Goal: Task Accomplishment & Management: Manage account settings

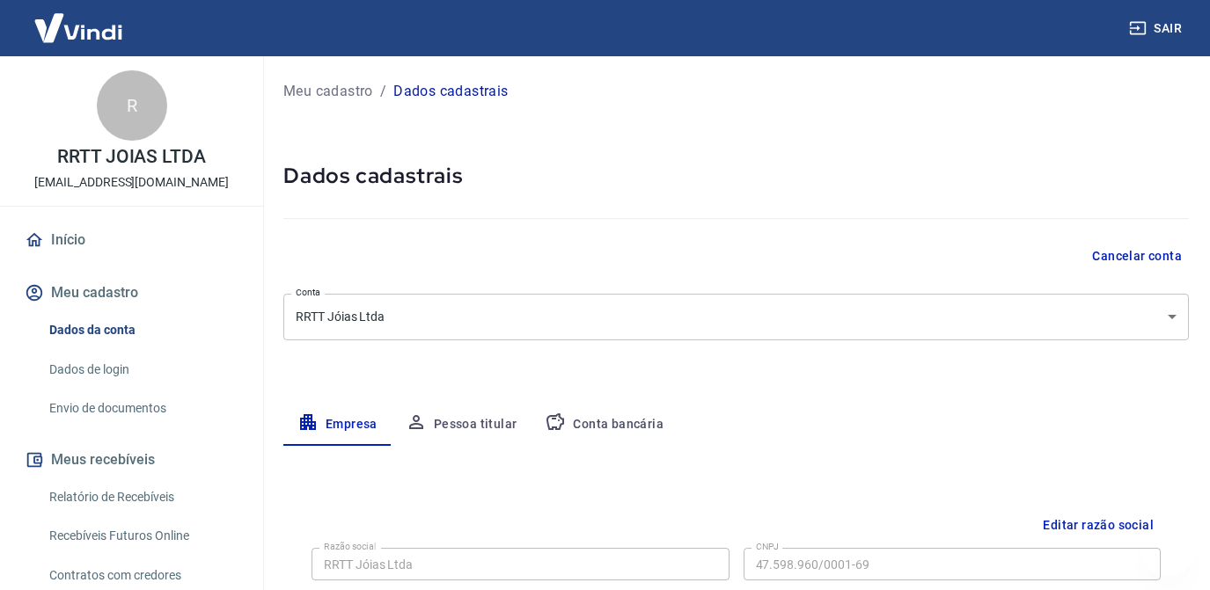
select select "PE"
select select "business"
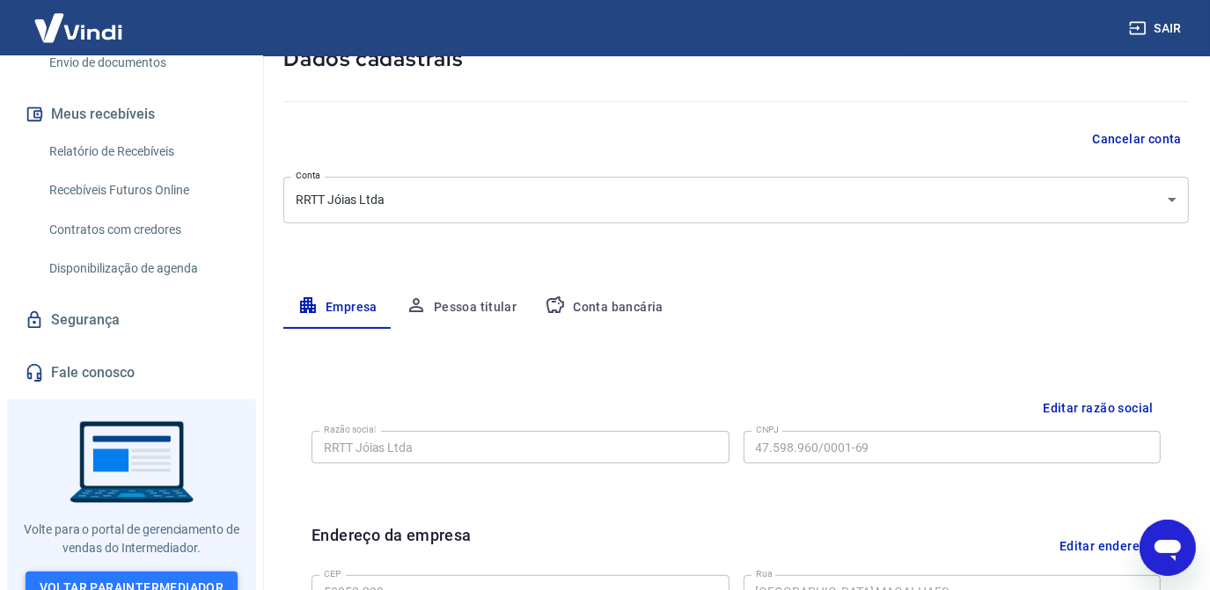
scroll to position [361, 0]
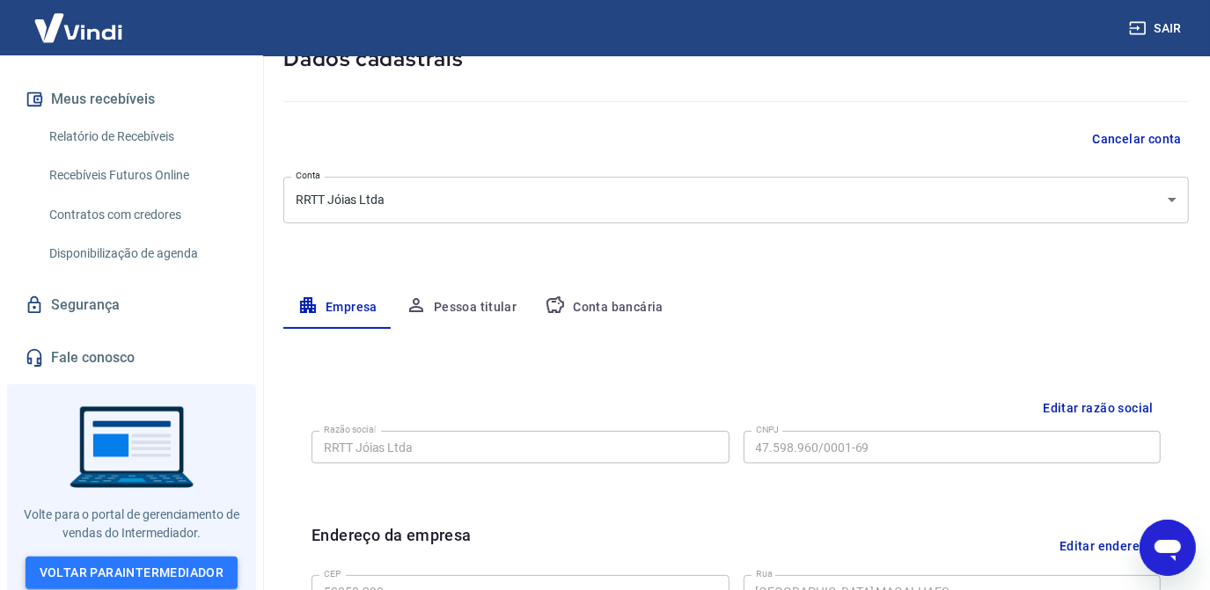
click at [104, 567] on link "Voltar para Intermediador" at bounding box center [132, 573] width 213 height 33
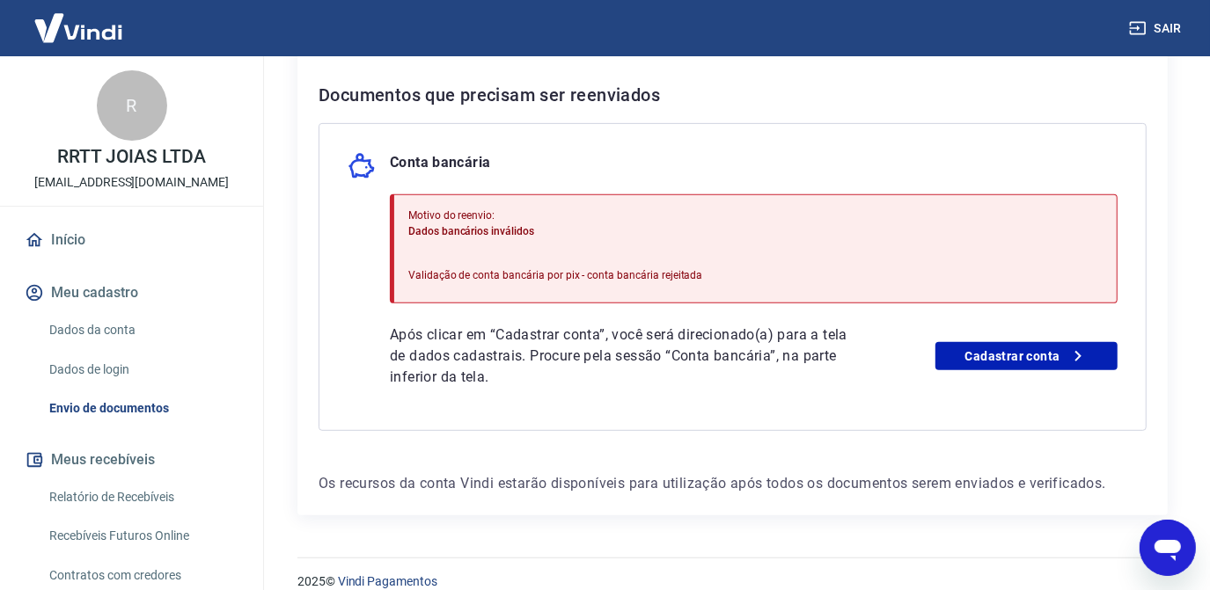
scroll to position [390, 0]
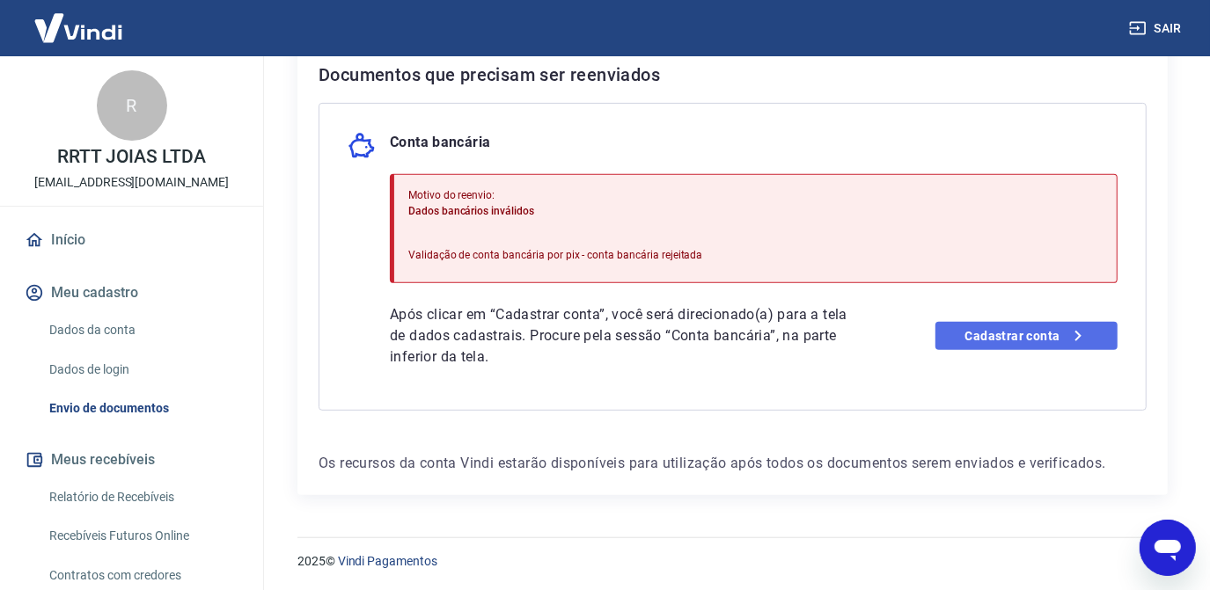
click at [945, 336] on link "Cadastrar conta" at bounding box center [1026, 336] width 182 height 28
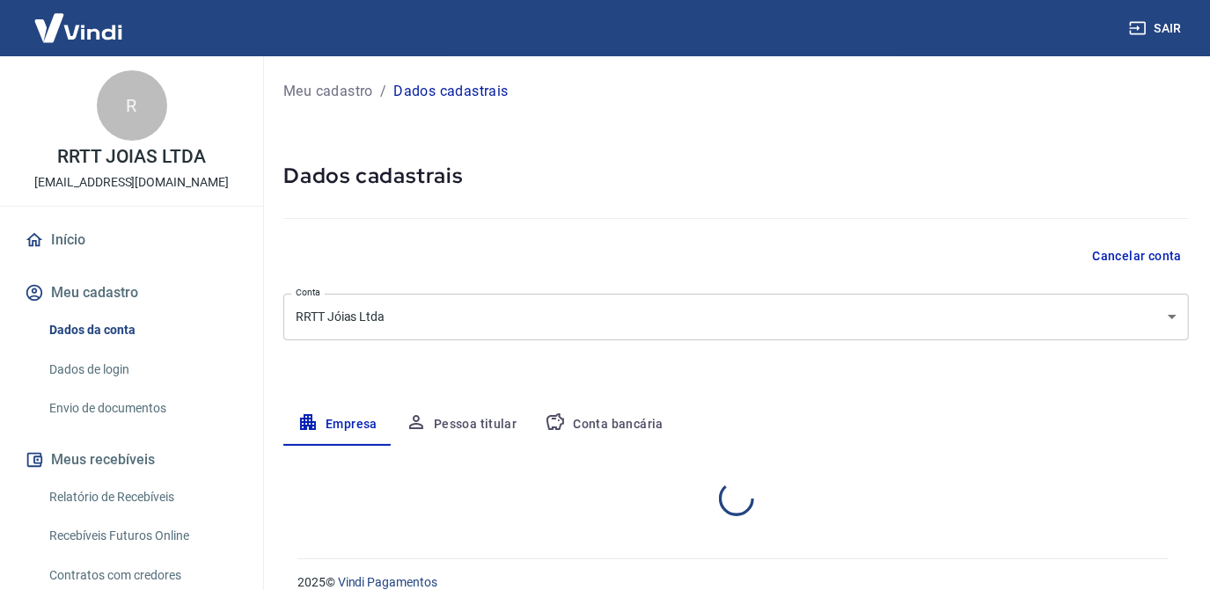
select select "PE"
select select "business"
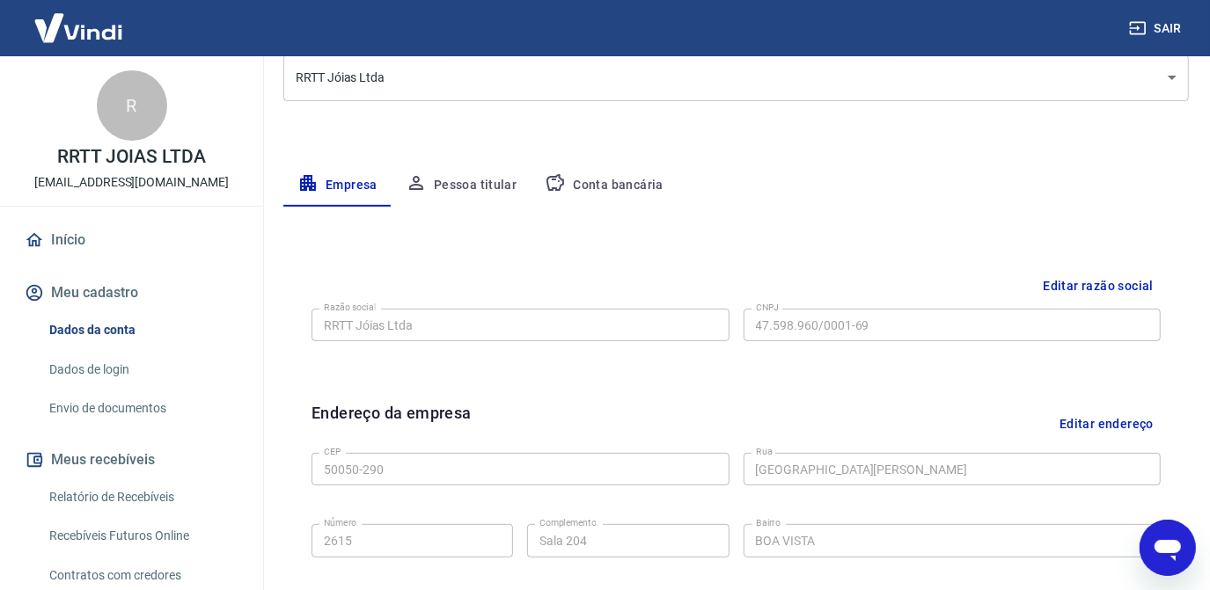
click at [469, 190] on button "Pessoa titular" at bounding box center [462, 186] width 140 height 42
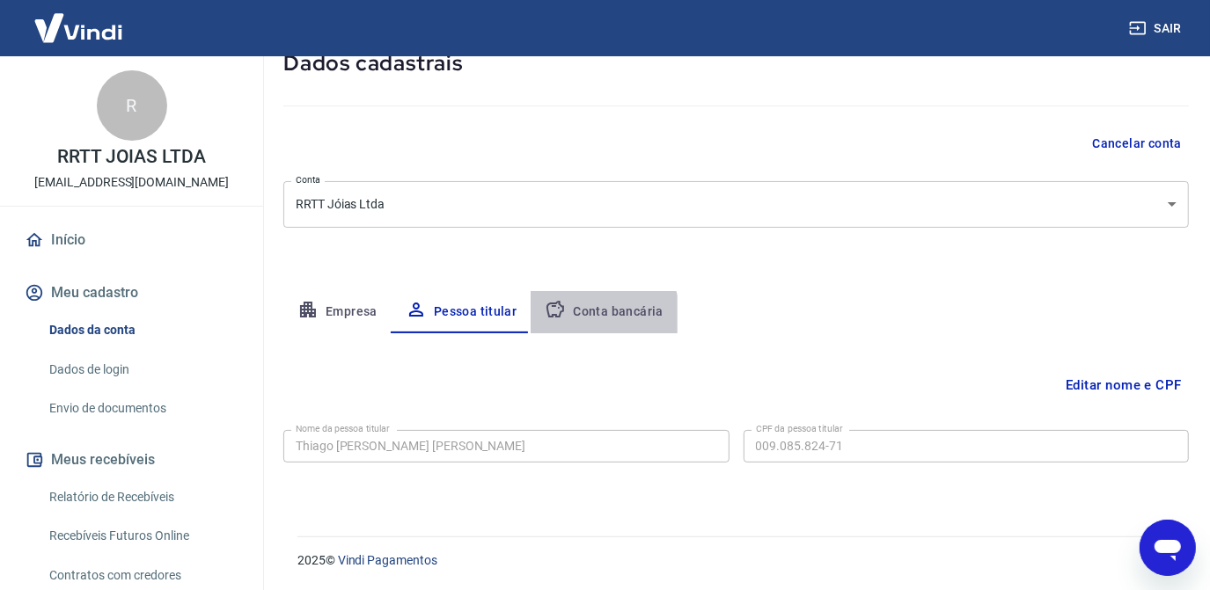
click at [593, 316] on button "Conta bancária" at bounding box center [604, 312] width 147 height 42
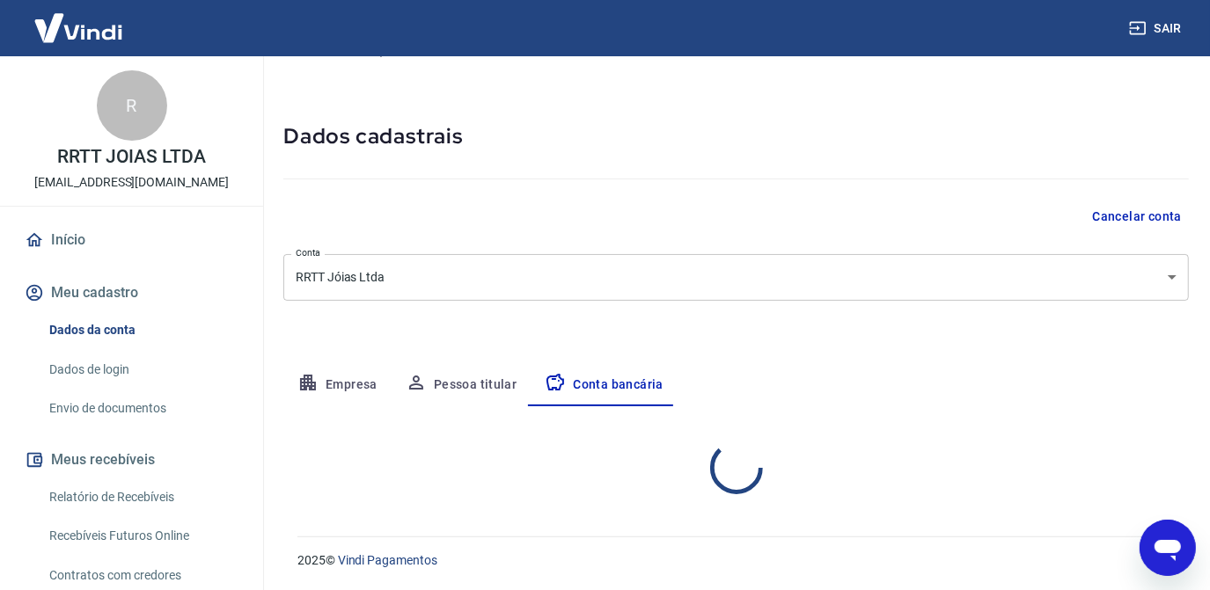
select select "1"
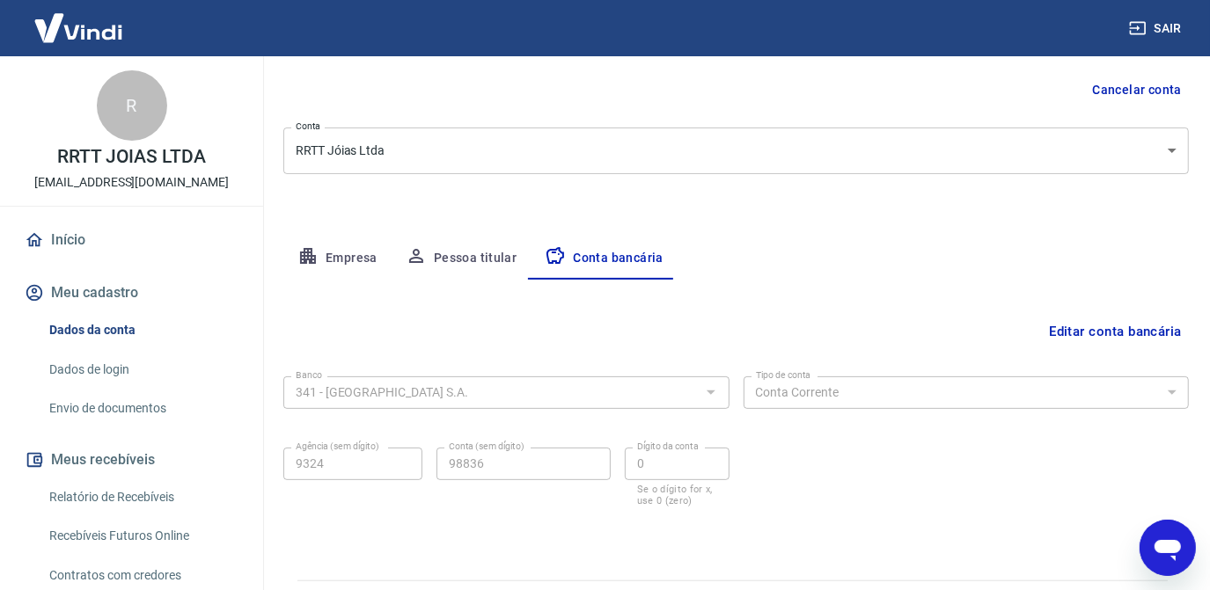
scroll to position [210, 0]
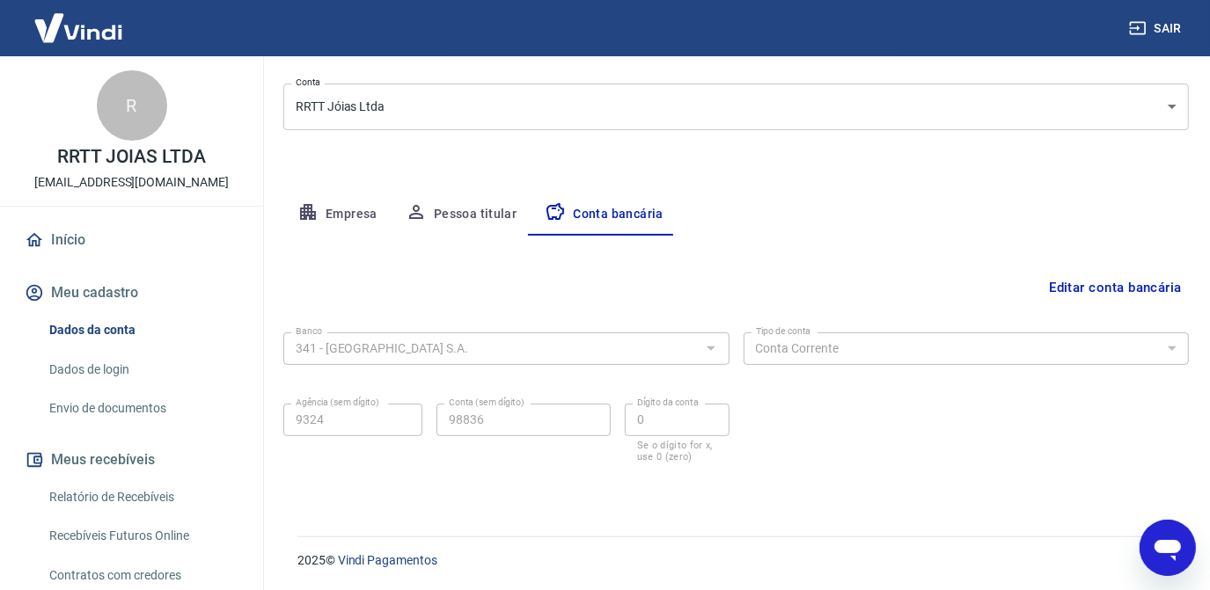
click at [1022, 519] on div "2025 © Vindi Pagamentos" at bounding box center [732, 554] width 912 height 76
click at [71, 371] on link "Dados de login" at bounding box center [142, 370] width 200 height 36
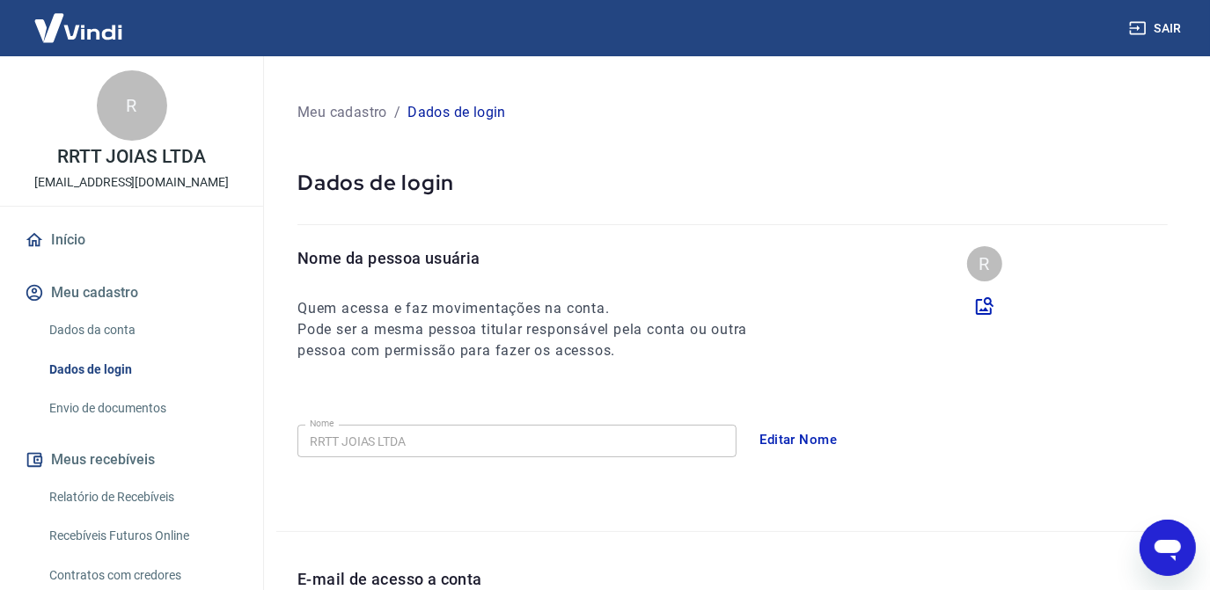
click at [114, 406] on link "Envio de documentos" at bounding box center [142, 409] width 200 height 36
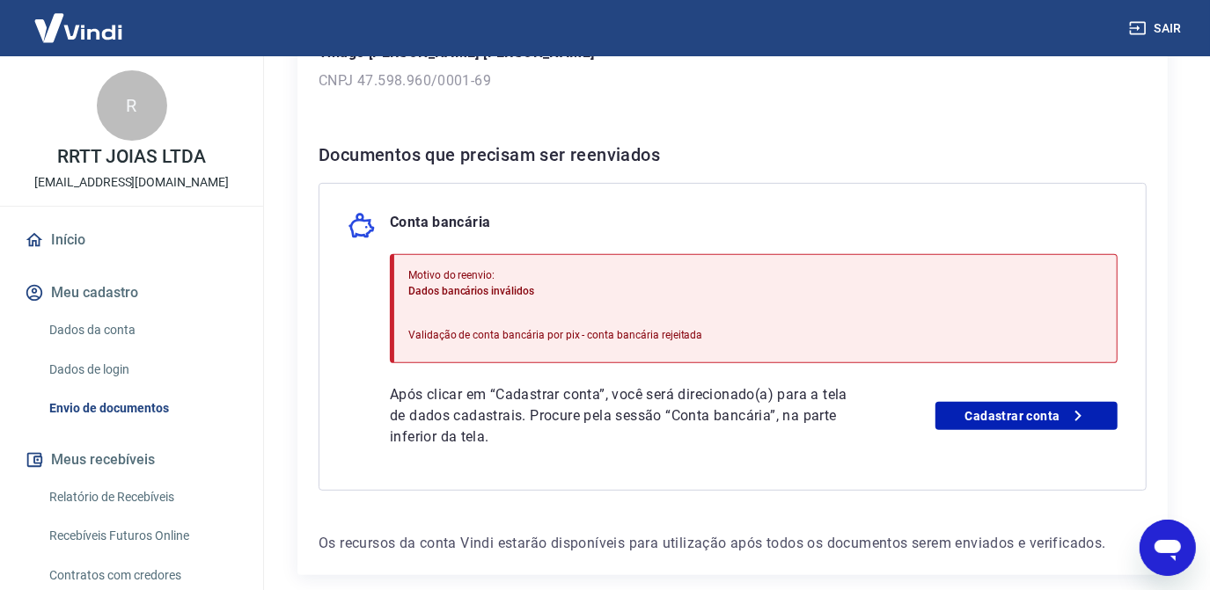
scroll to position [319, 0]
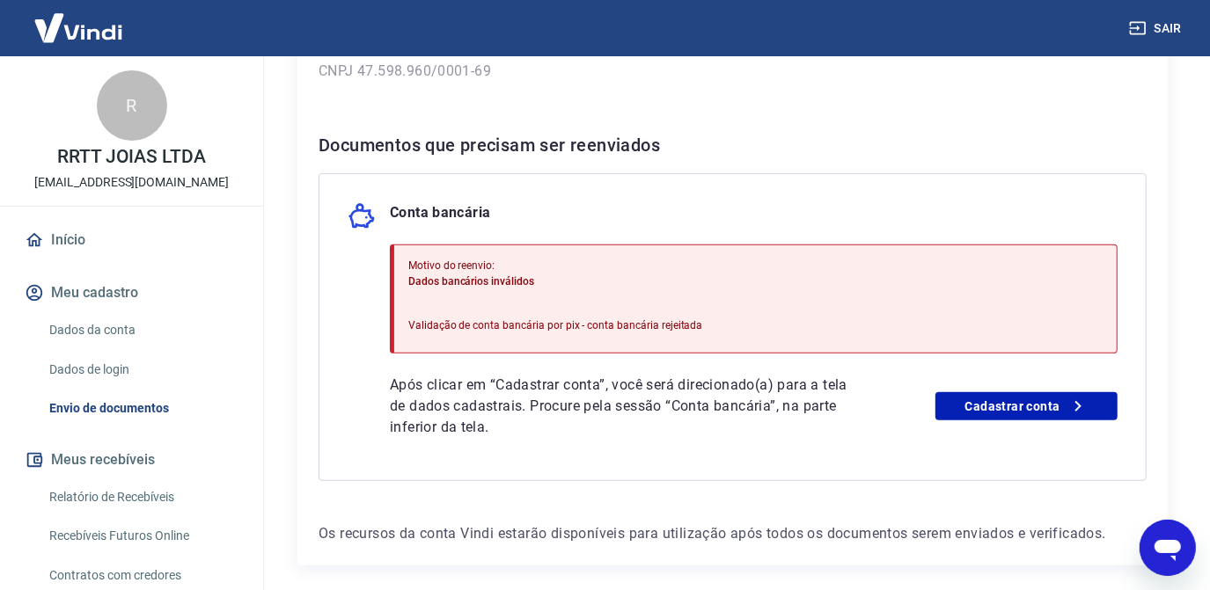
click at [521, 337] on div "Motivo do reenvio: Dados bancários inválidos Validação de conta bancária por pi…" at bounding box center [555, 299] width 295 height 97
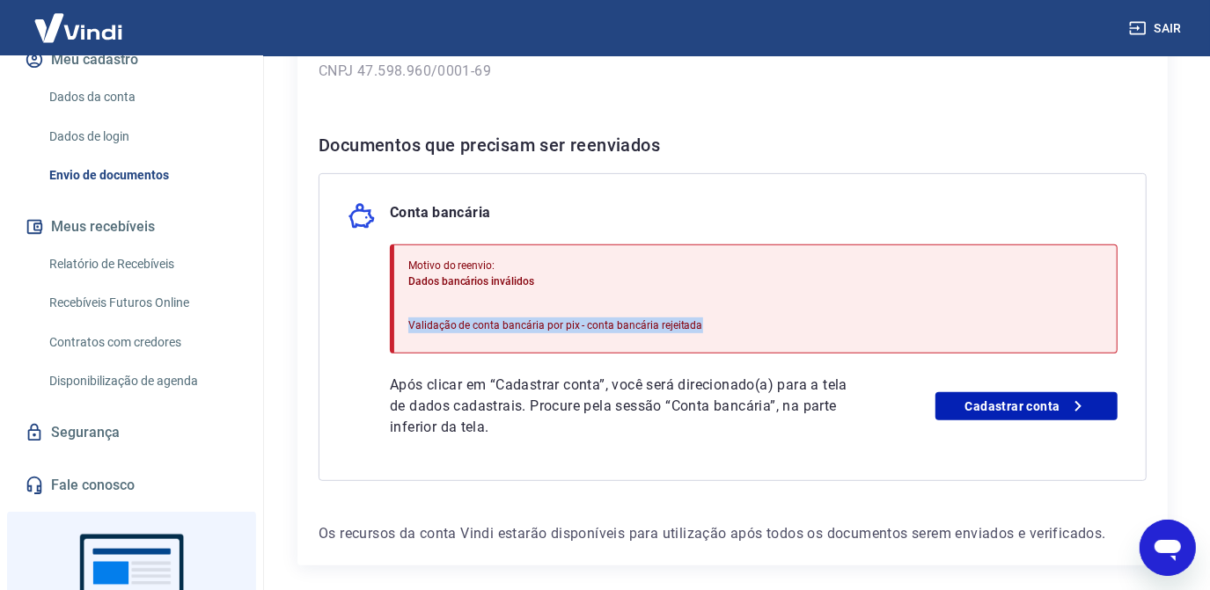
scroll to position [239, 0]
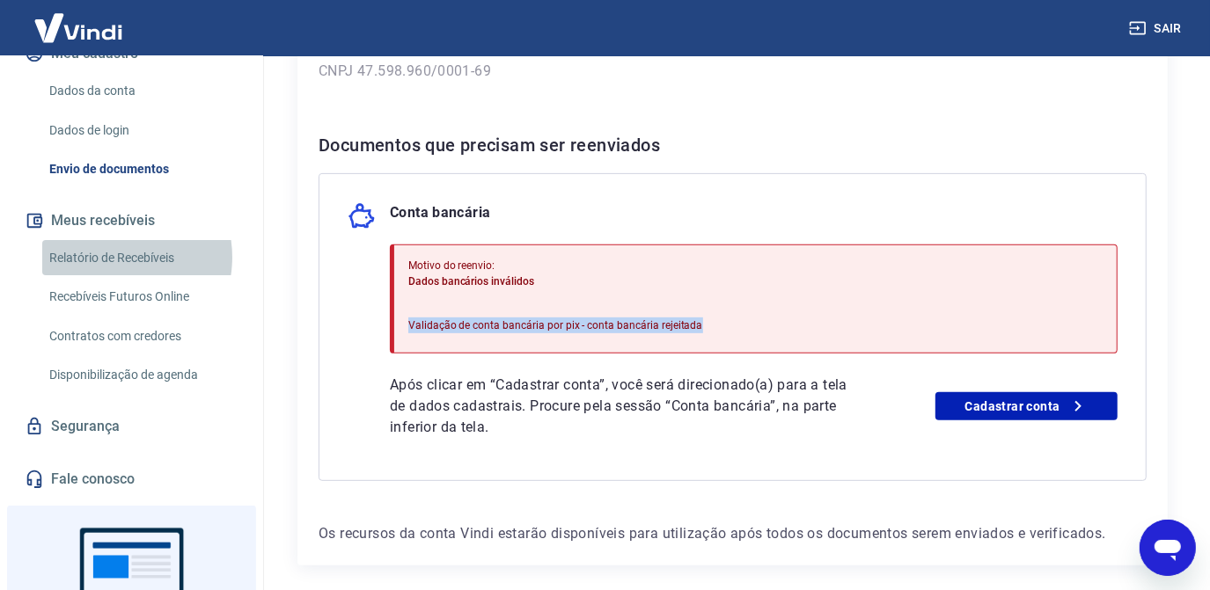
click at [110, 256] on link "Relatório de Recebíveis" at bounding box center [142, 258] width 200 height 36
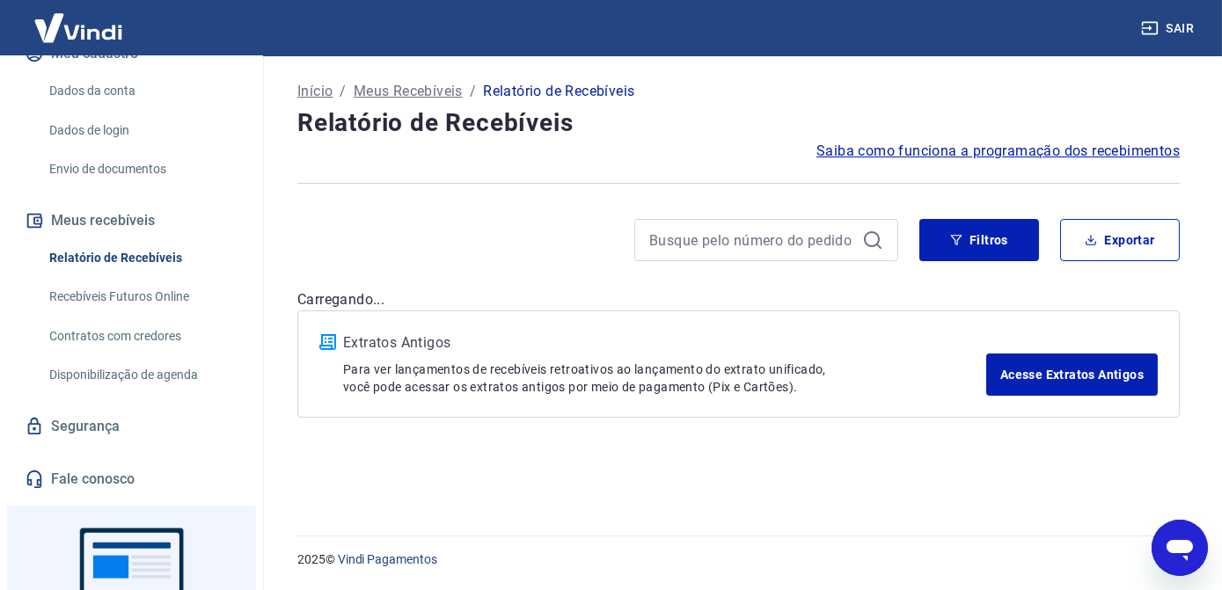
click at [91, 421] on link "Segurança" at bounding box center [131, 426] width 221 height 39
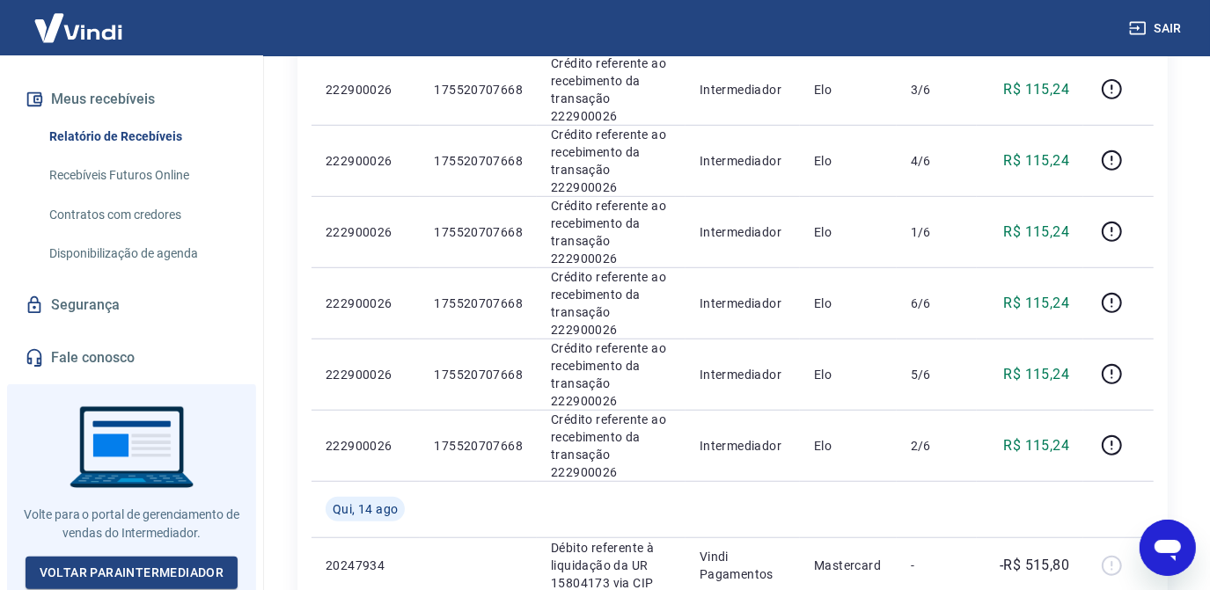
scroll to position [720, 0]
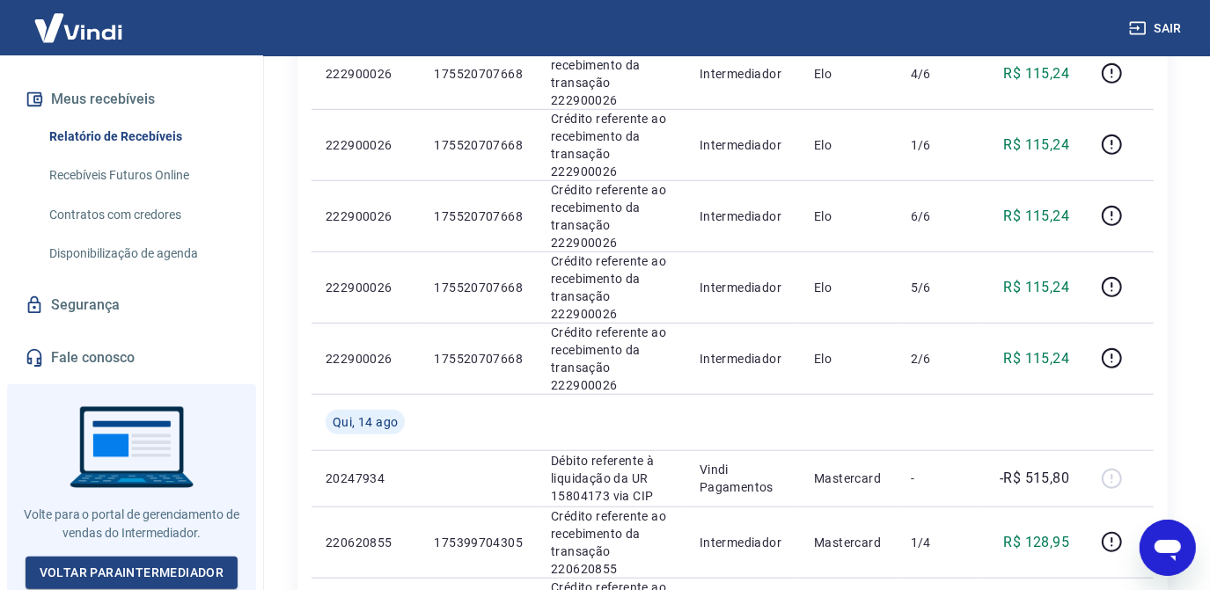
click at [99, 341] on link "Fale conosco" at bounding box center [131, 358] width 221 height 39
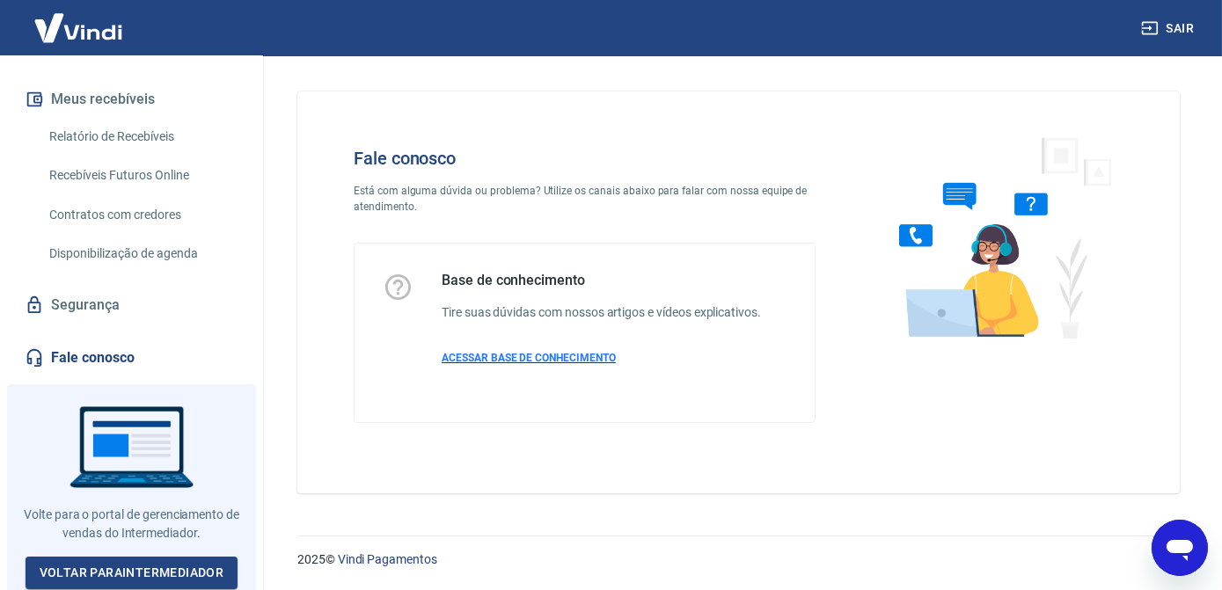
click at [506, 362] on span "ACESSAR BASE DE CONHECIMENTO" at bounding box center [529, 358] width 174 height 12
click at [93, 561] on link "Voltar para Intermediador" at bounding box center [132, 573] width 213 height 33
